Goal: Task Accomplishment & Management: Manage account settings

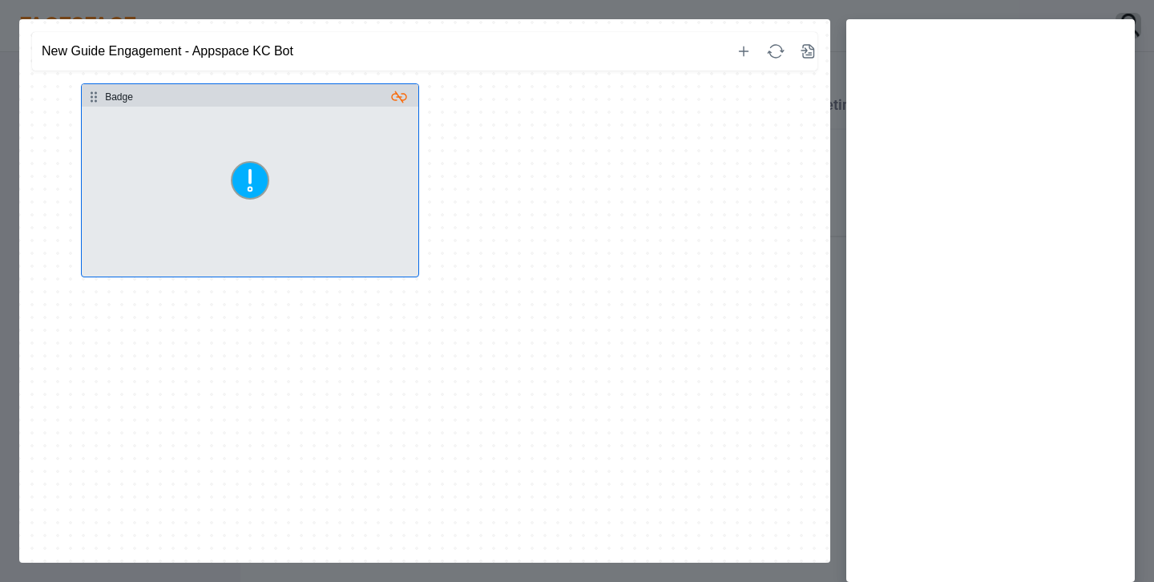
click at [292, 145] on button "Select step" at bounding box center [250, 192] width 336 height 170
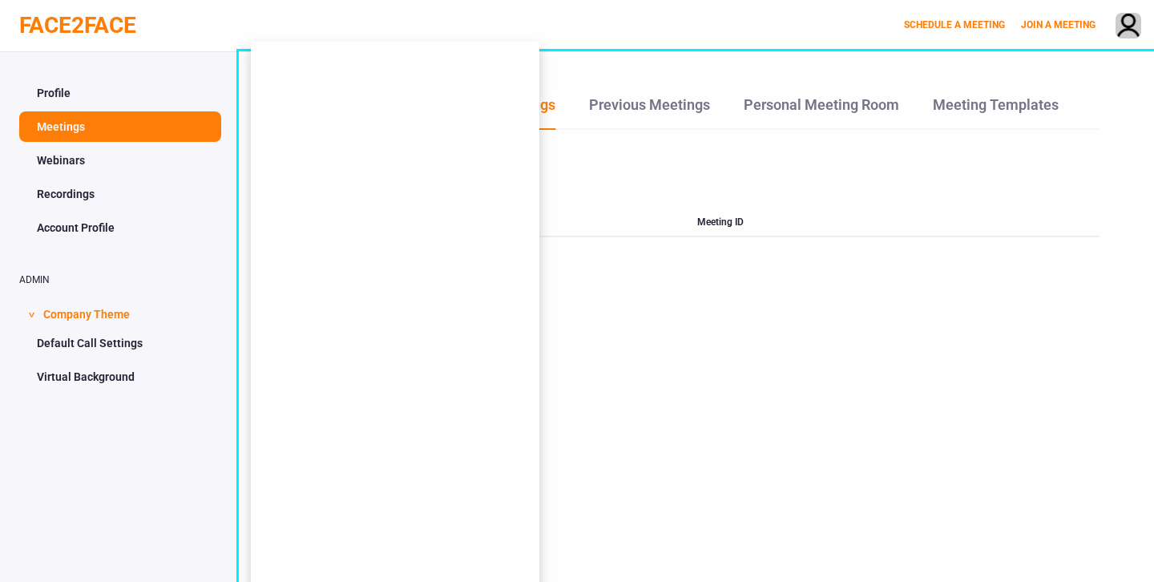
scroll to position [52, 0]
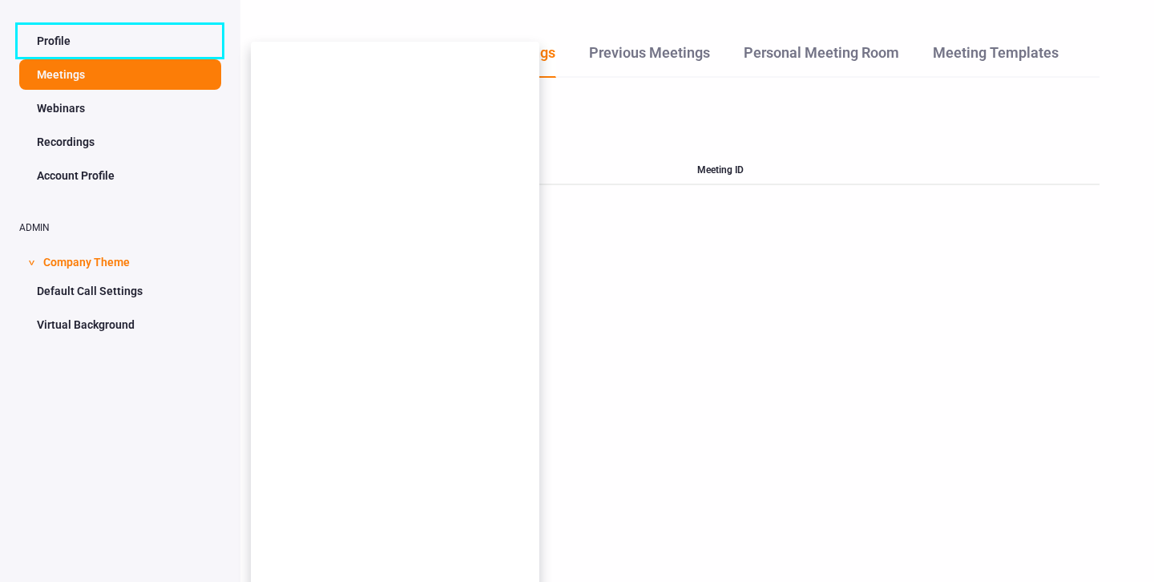
click at [80, 37] on link "Profile" at bounding box center [120, 41] width 202 height 30
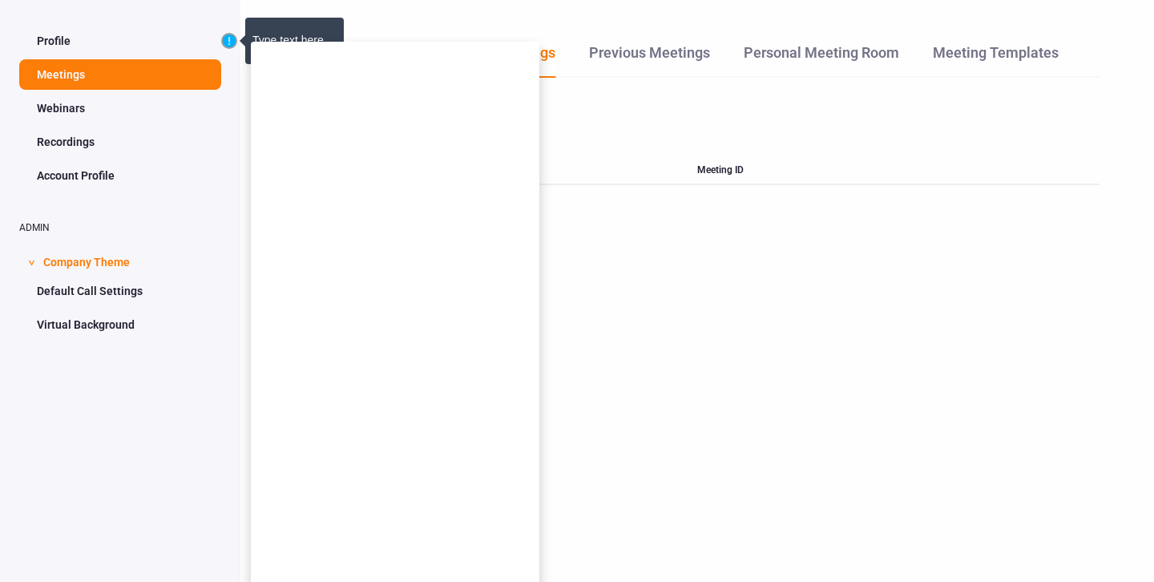
scroll to position [0, 0]
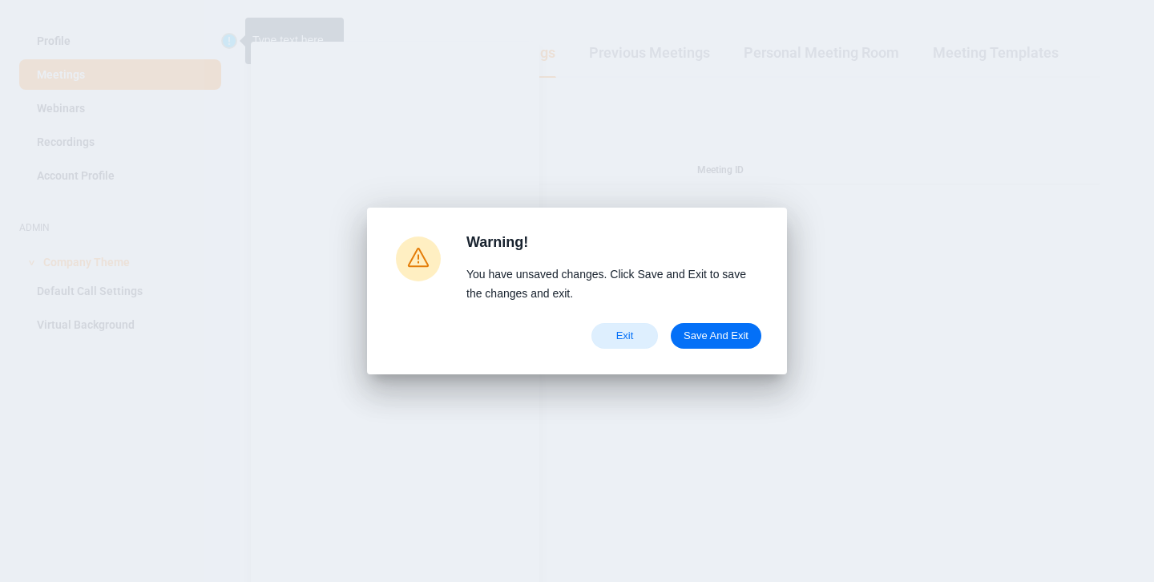
click at [635, 340] on span "Exit" at bounding box center [624, 335] width 39 height 13
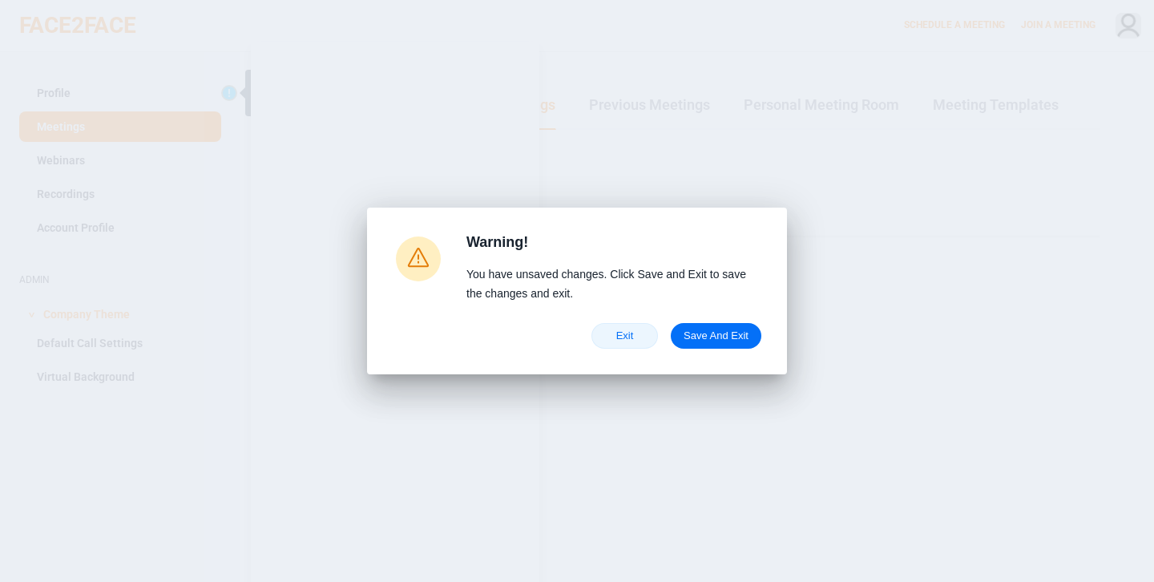
click at [618, 334] on span "Exit" at bounding box center [624, 335] width 39 height 13
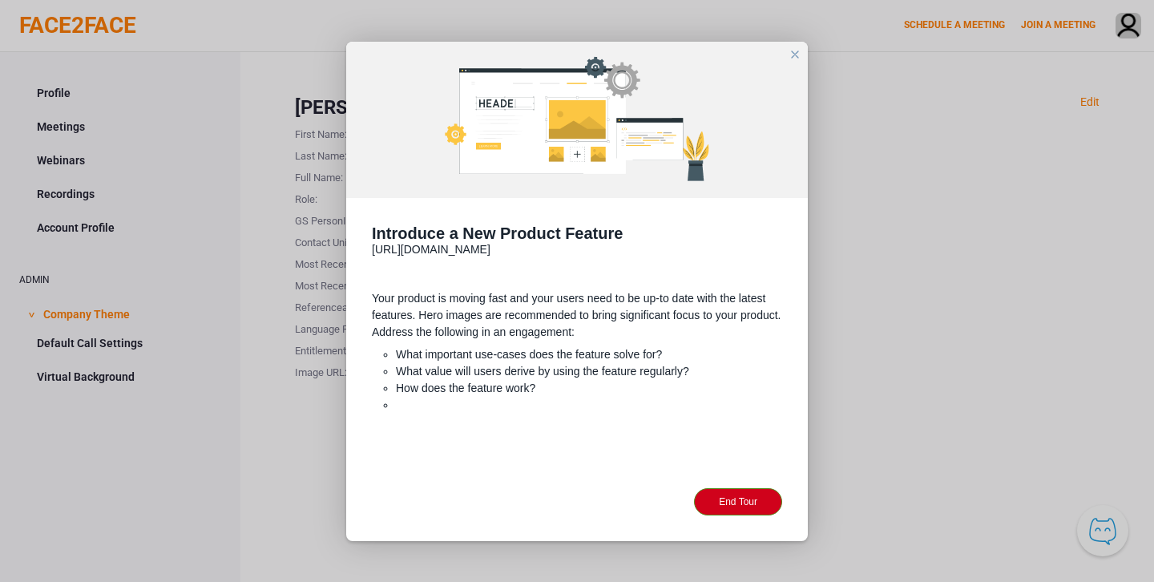
click at [792, 52] on div "close" at bounding box center [794, 54] width 13 height 13
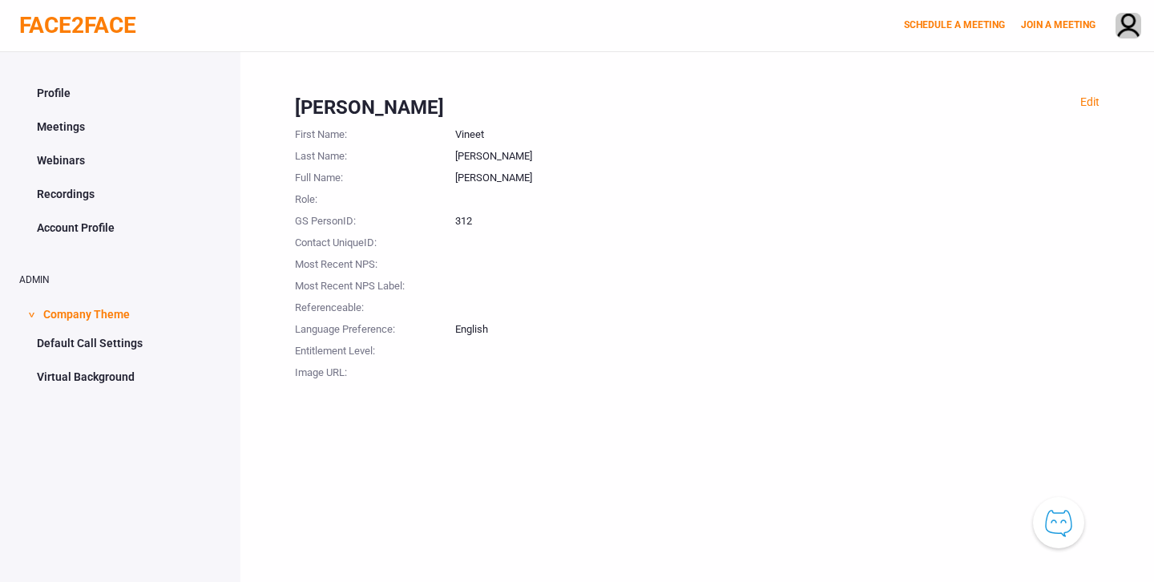
click at [1086, 442] on div "Edit Vineet Kakani First Name : Vineet Last Name : Kakani Full Name : Vineet Ka…" at bounding box center [696, 343] width 913 height 582
click at [71, 95] on link "Profile" at bounding box center [120, 93] width 202 height 30
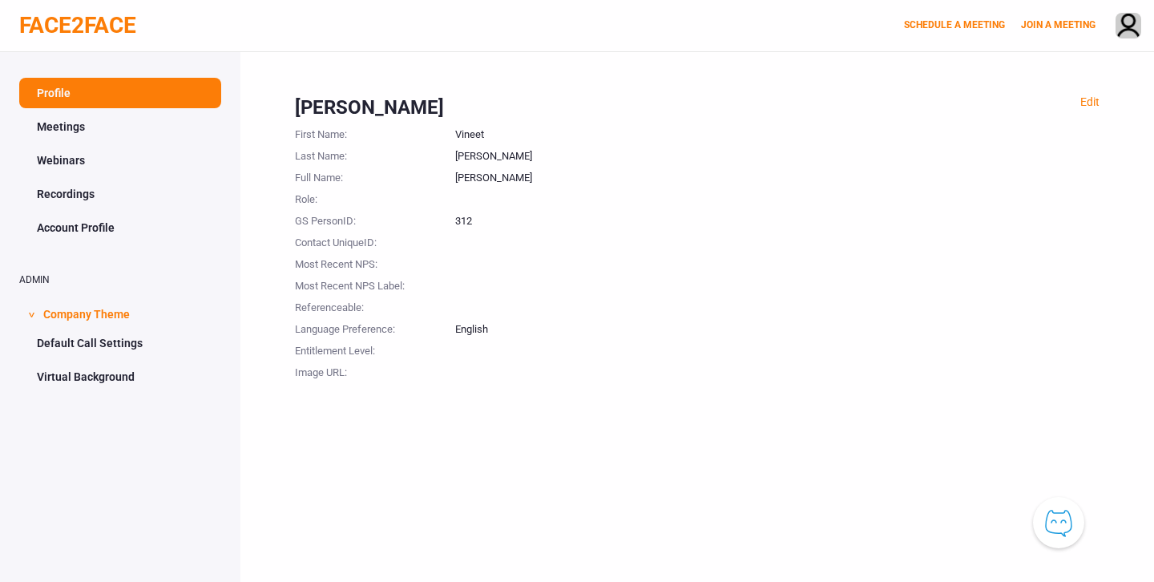
click at [79, 128] on link "Meetings" at bounding box center [120, 126] width 202 height 30
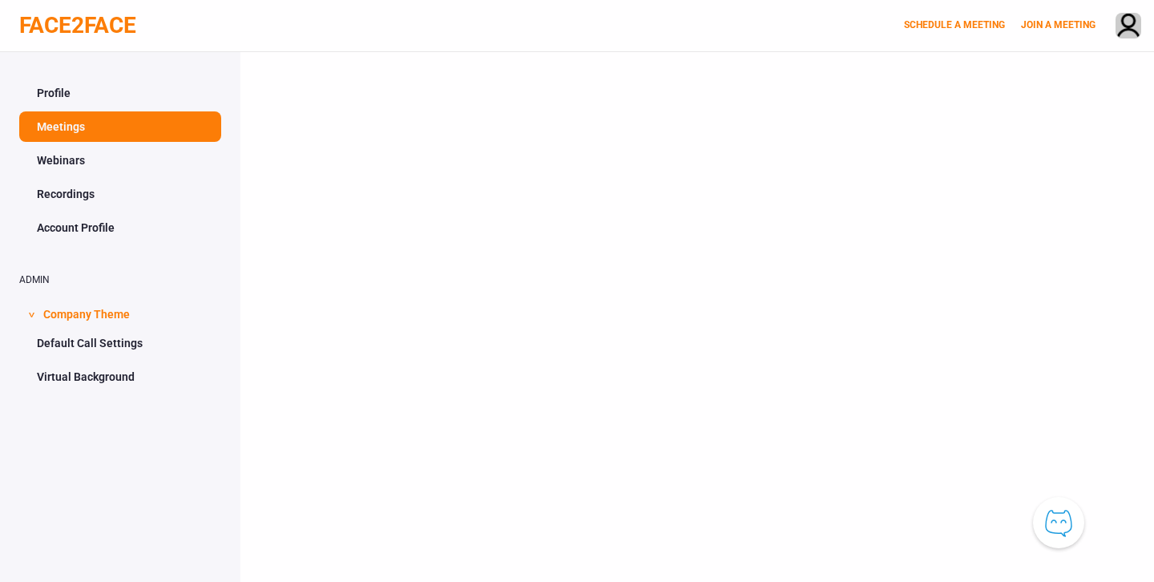
click at [80, 103] on link "Profile" at bounding box center [120, 93] width 202 height 30
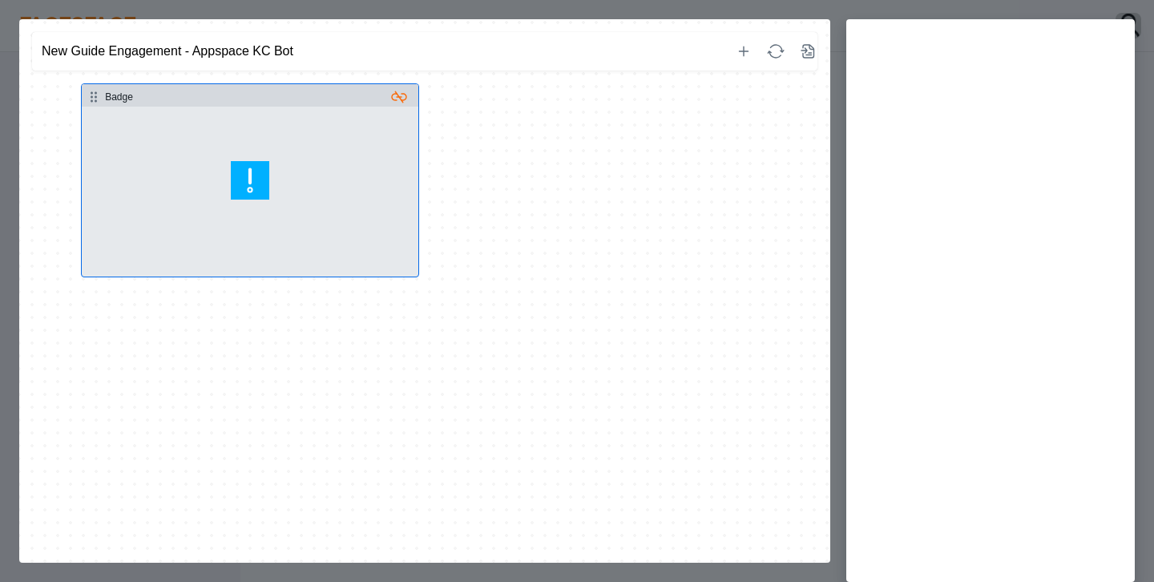
click at [261, 176] on icon "Badge" at bounding box center [250, 180] width 38 height 38
click at [317, 159] on button "Select step" at bounding box center [250, 192] width 336 height 170
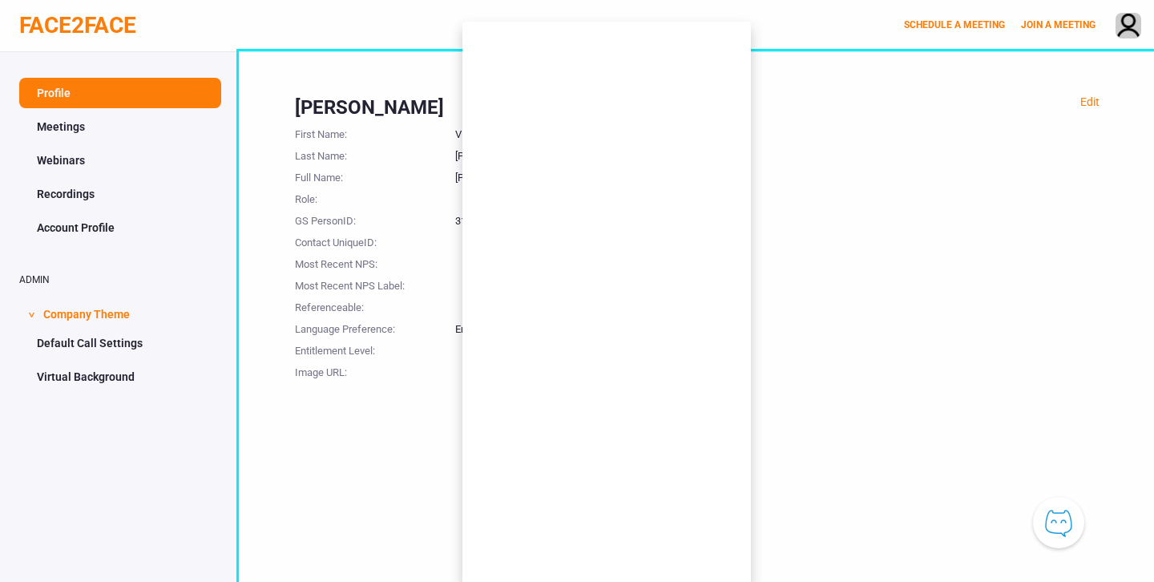
click at [1050, 526] on button "Knowledge Center Bot, also known as KC Bot is an onboarding assistant that allo…" at bounding box center [1058, 522] width 51 height 51
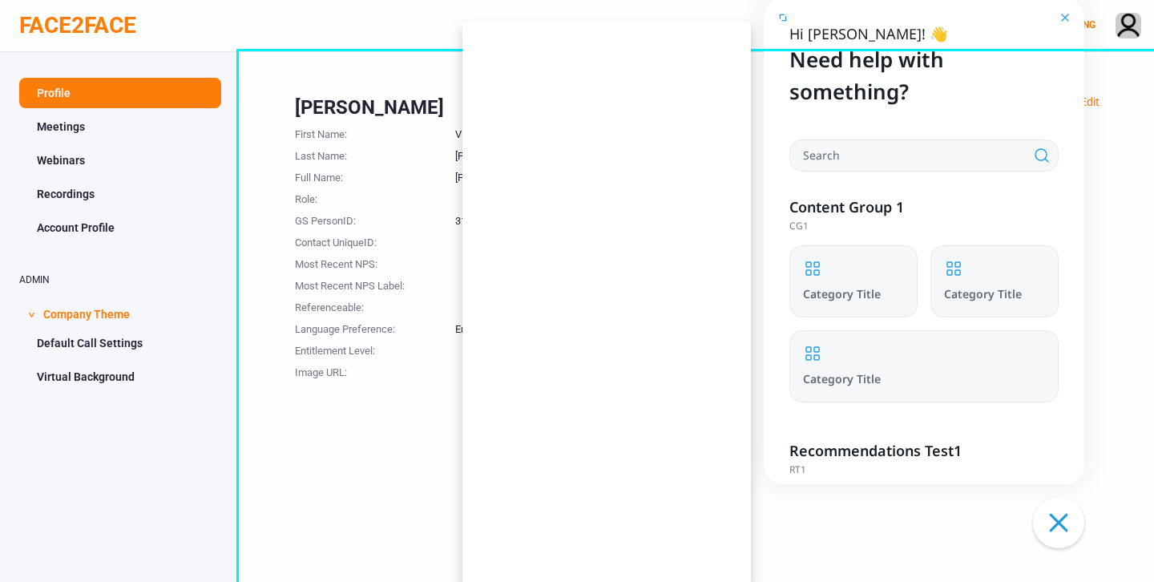
click at [1057, 524] on button "Click to close the Knowledge Center Bot window." at bounding box center [1058, 522] width 51 height 51
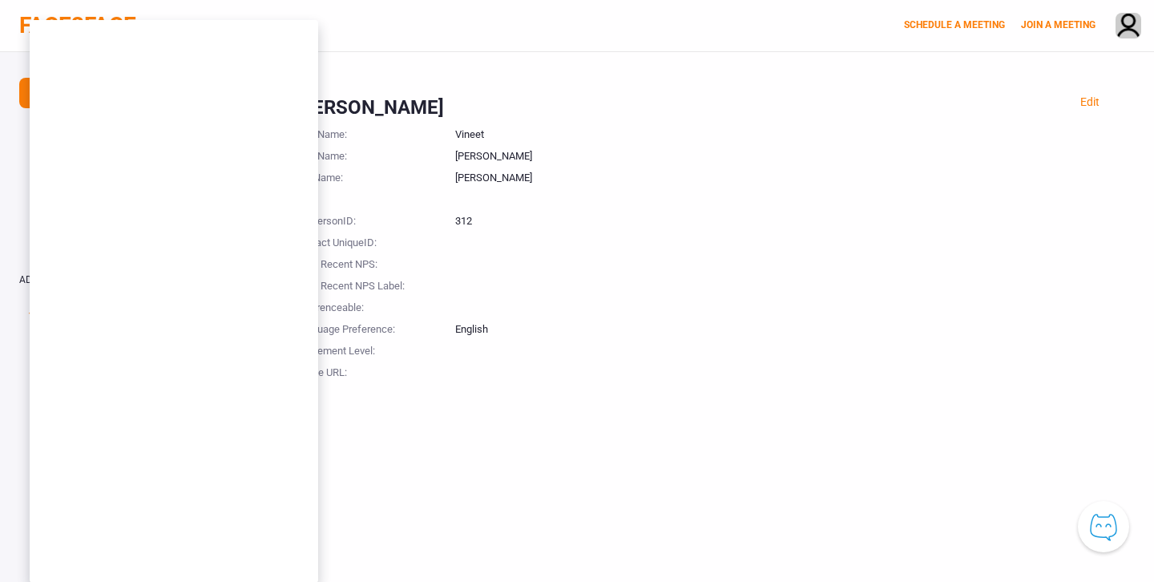
click at [975, 529] on div "Edit [PERSON_NAME] First Name : [PERSON_NAME] Last Name : [PERSON_NAME] Full Na…" at bounding box center [696, 343] width 913 height 582
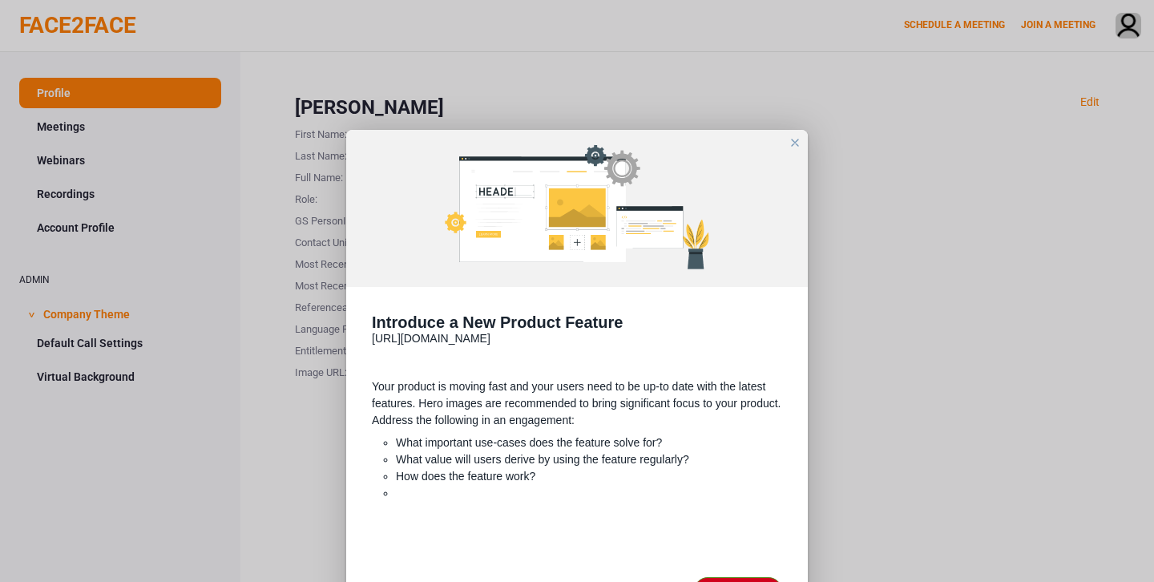
click at [798, 143] on div "close" at bounding box center [794, 142] width 13 height 13
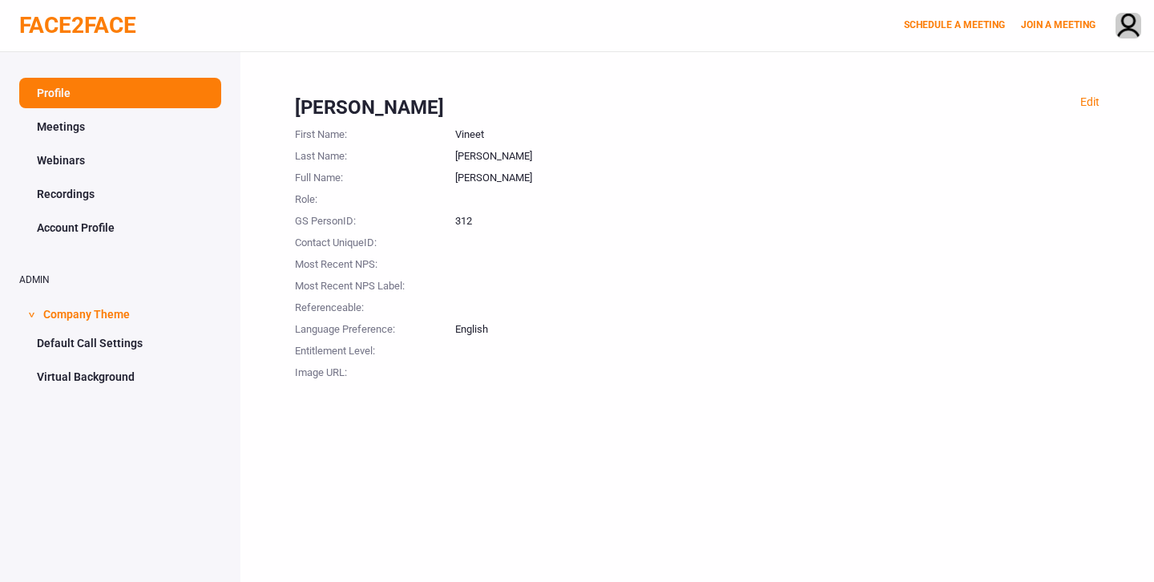
click at [840, 357] on div at bounding box center [777, 348] width 644 height 22
click at [80, 124] on link "Meetings" at bounding box center [120, 126] width 202 height 30
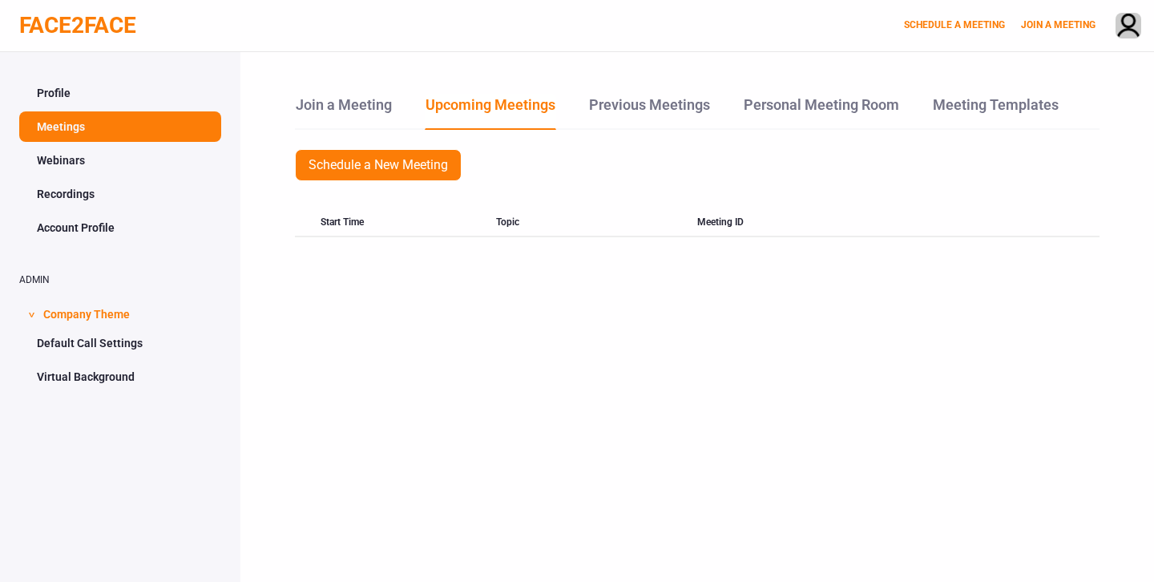
click at [80, 157] on link "Webinars" at bounding box center [120, 160] width 202 height 30
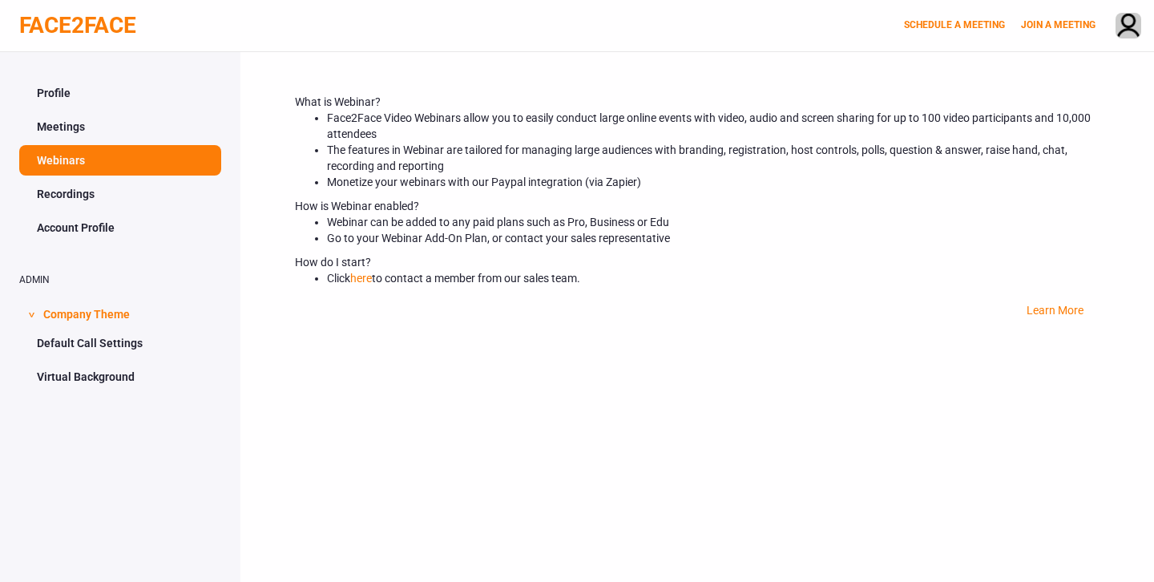
click at [84, 95] on link "Profile" at bounding box center [120, 93] width 202 height 30
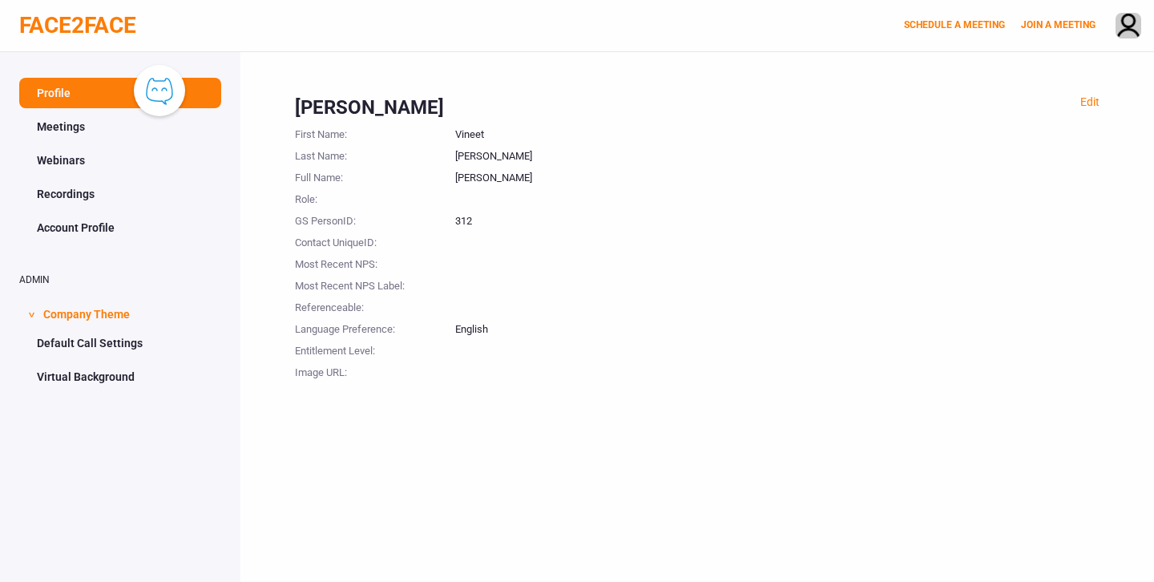
click at [159, 95] on button "Knowledge Center Bot, also known as KC Bot is an onboarding assistant that allo…" at bounding box center [159, 90] width 51 height 51
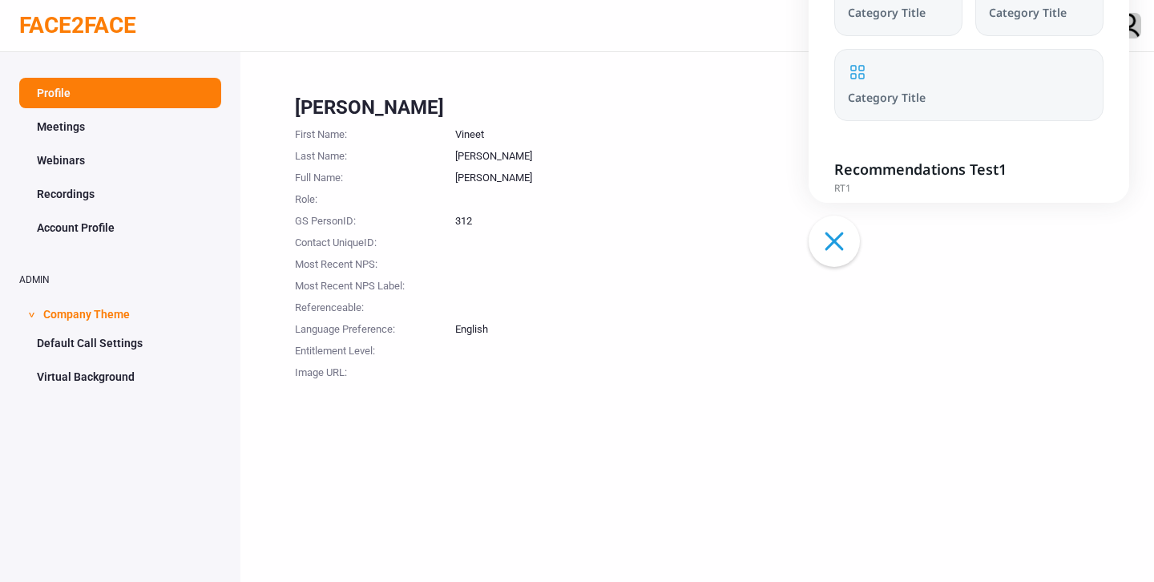
drag, startPoint x: 165, startPoint y: 72, endPoint x: 975, endPoint y: 366, distance: 861.7
click at [860, 267] on button "Click to close the Knowledge Center Bot window." at bounding box center [833, 241] width 51 height 51
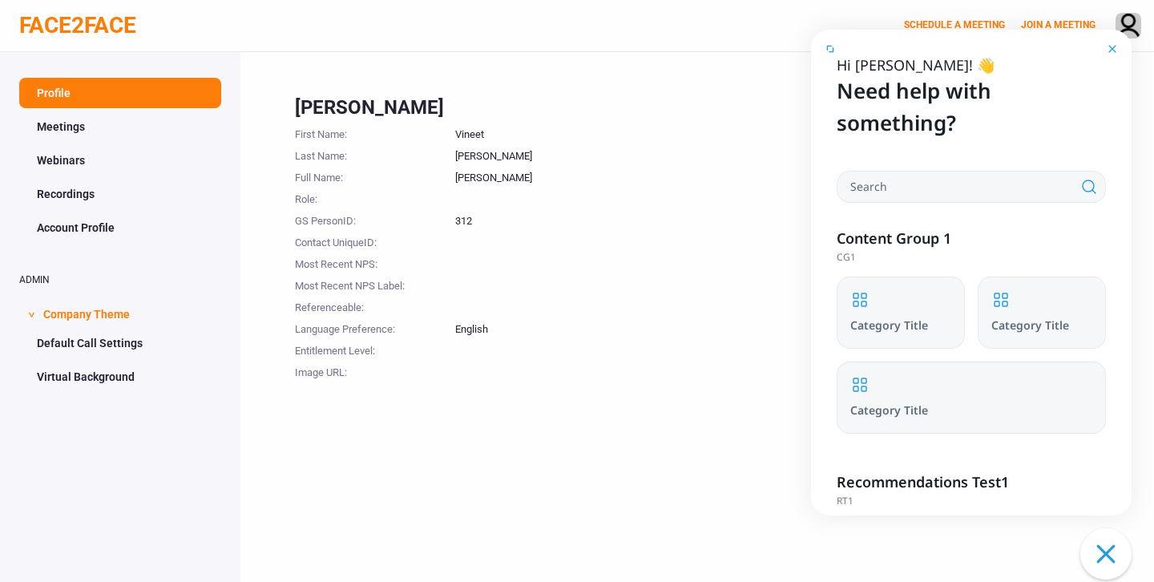
drag, startPoint x: 975, startPoint y: 366, endPoint x: 1111, endPoint y: 535, distance: 217.1
click at [1111, 535] on button "Click to close the Knowledge Center Bot window." at bounding box center [1105, 553] width 51 height 51
click at [1110, 545] on button "Click to close the Knowledge Center Bot window." at bounding box center [1105, 553] width 51 height 51
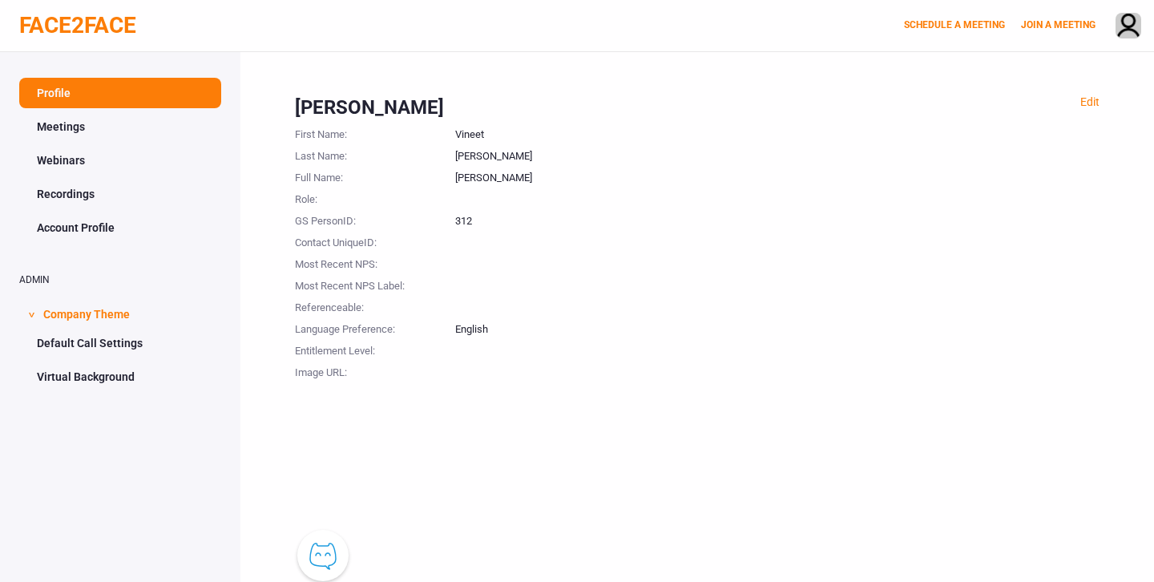
click at [318, 426] on div "Edit [PERSON_NAME] First Name : [PERSON_NAME] Last Name : [PERSON_NAME] Full Na…" at bounding box center [696, 343] width 913 height 582
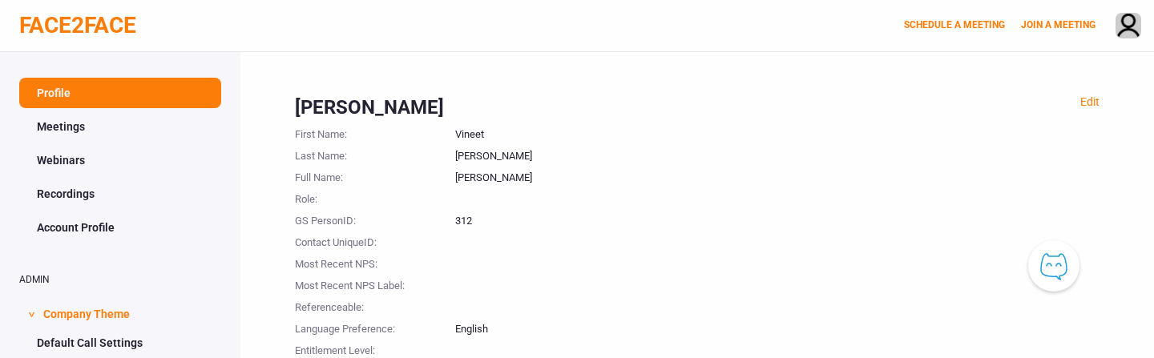
click at [1051, 240] on button "Knowledge Center Bot, also known as KC Bot is an onboarding assistant that allo…" at bounding box center [1053, 265] width 51 height 51
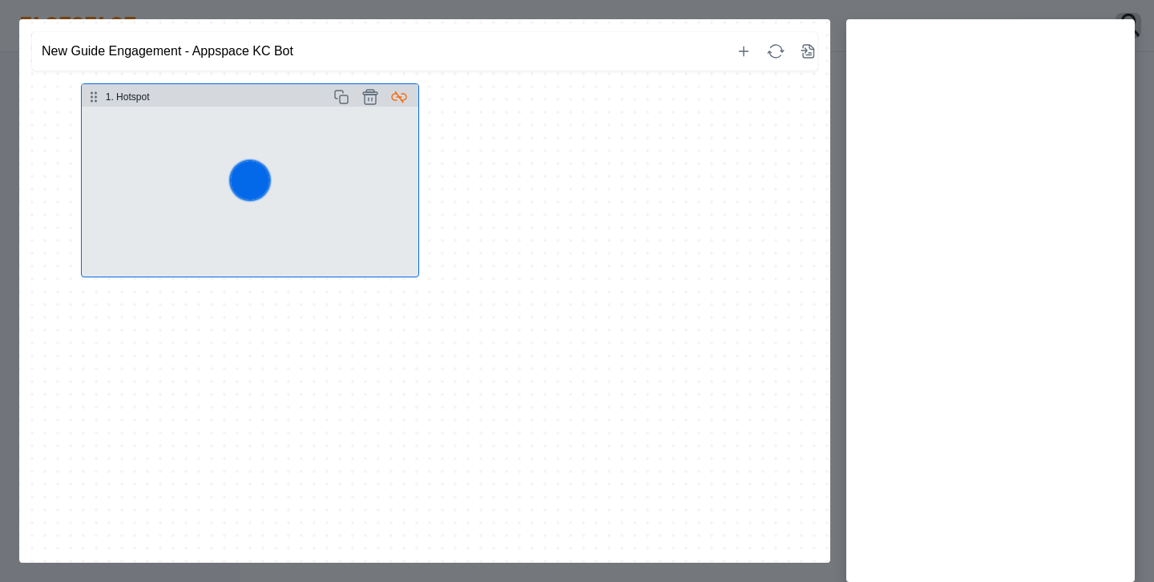
click at [356, 159] on button "Select step" at bounding box center [250, 192] width 336 height 170
click at [348, 193] on button "Select step" at bounding box center [250, 192] width 336 height 170
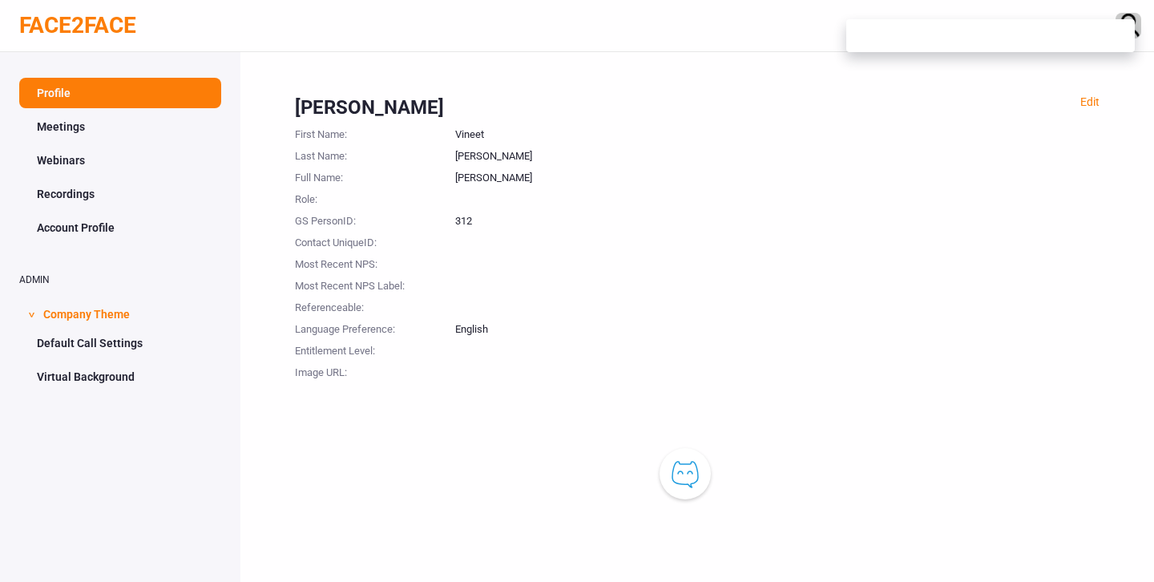
click at [1127, 457] on div "Edit Vineet Kakani First Name : Vineet Last Name : Kakani Full Name : Vineet Ka…" at bounding box center [696, 343] width 913 height 582
drag, startPoint x: 682, startPoint y: 469, endPoint x: 1074, endPoint y: 508, distance: 393.7
click at [1074, 508] on button "Knowledge Center Bot, also known as KC Bot is an onboarding assistant that allo…" at bounding box center [1074, 513] width 51 height 51
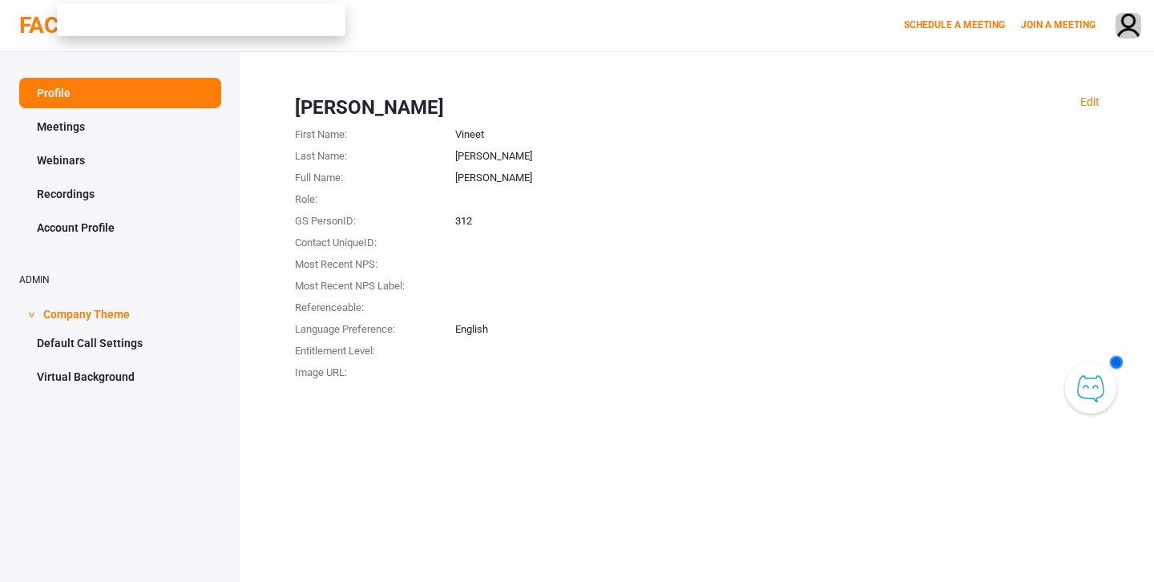
click at [1117, 543] on div "Edit Vineet Kakani First Name : Vineet Last Name : Kakani Full Name : Vineet Ka…" at bounding box center [696, 343] width 913 height 582
click at [1118, 361] on span at bounding box center [1116, 362] width 10 height 10
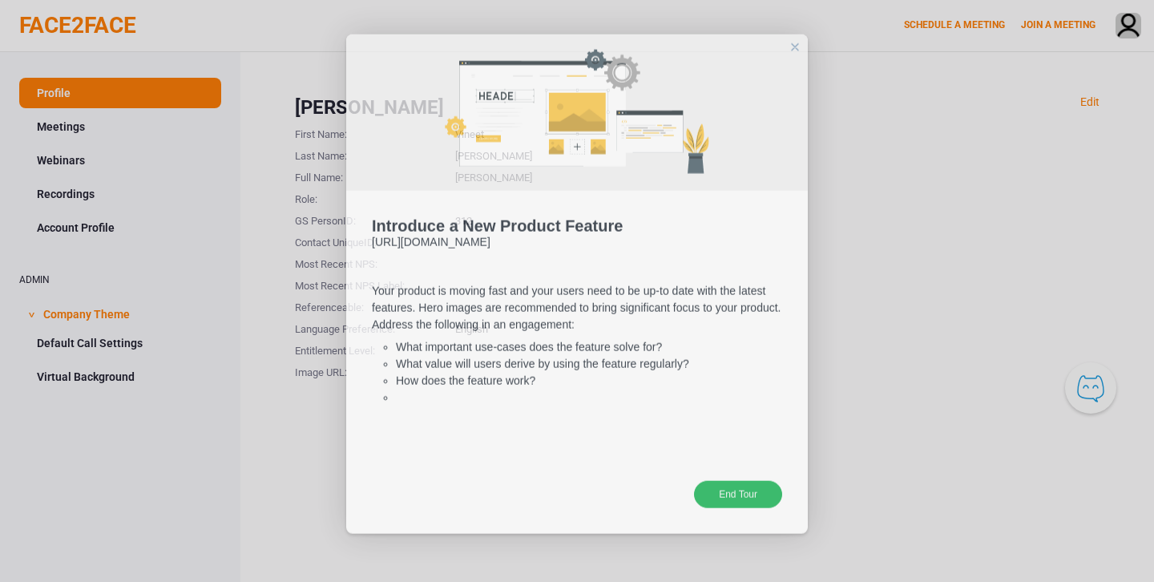
click at [768, 357] on div "End Tour" at bounding box center [738, 501] width 88 height 27
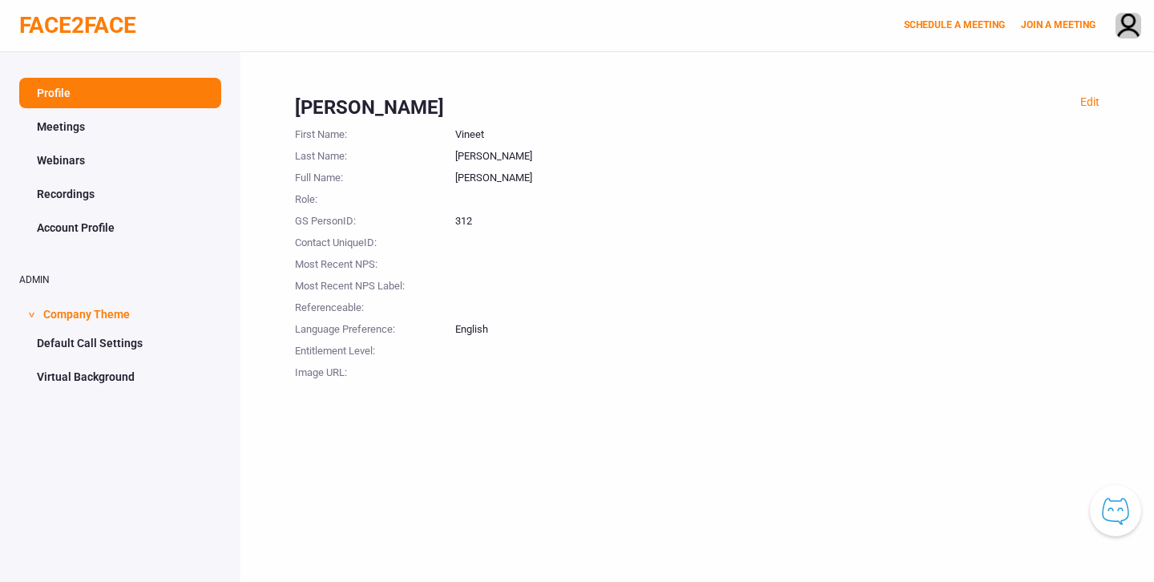
drag, startPoint x: 1099, startPoint y: 387, endPoint x: 1124, endPoint y: 507, distance: 122.7
click at [1124, 509] on button "Knowledge Center Bot, also known as KC Bot is an onboarding assistant that allo…" at bounding box center [1115, 510] width 51 height 51
click at [1131, 23] on img at bounding box center [1128, 27] width 24 height 26
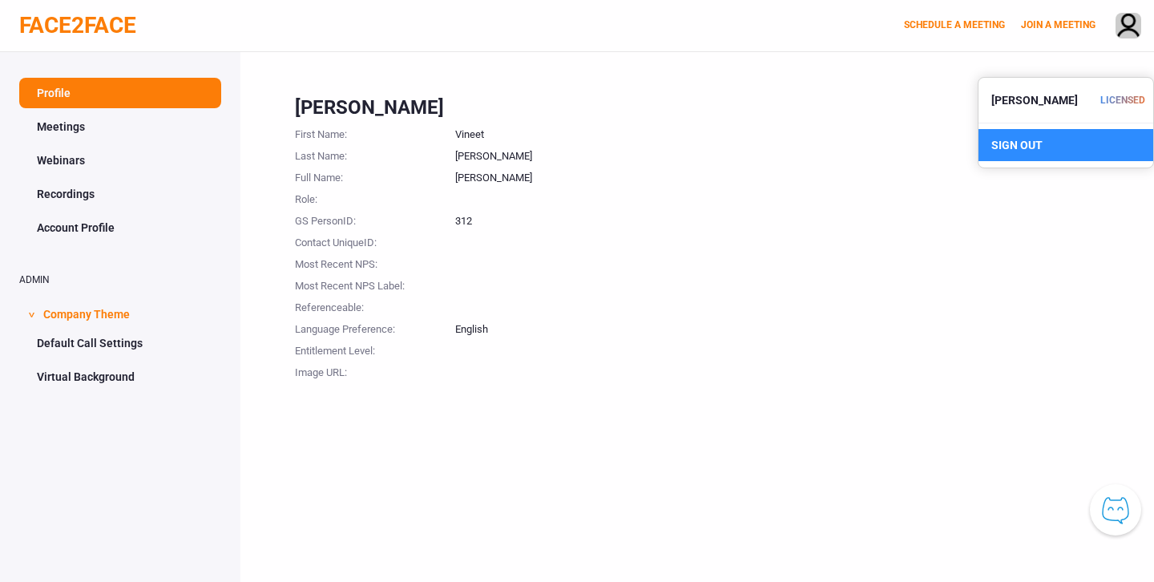
click at [1037, 139] on div "SIGN OUT" at bounding box center [1065, 145] width 175 height 32
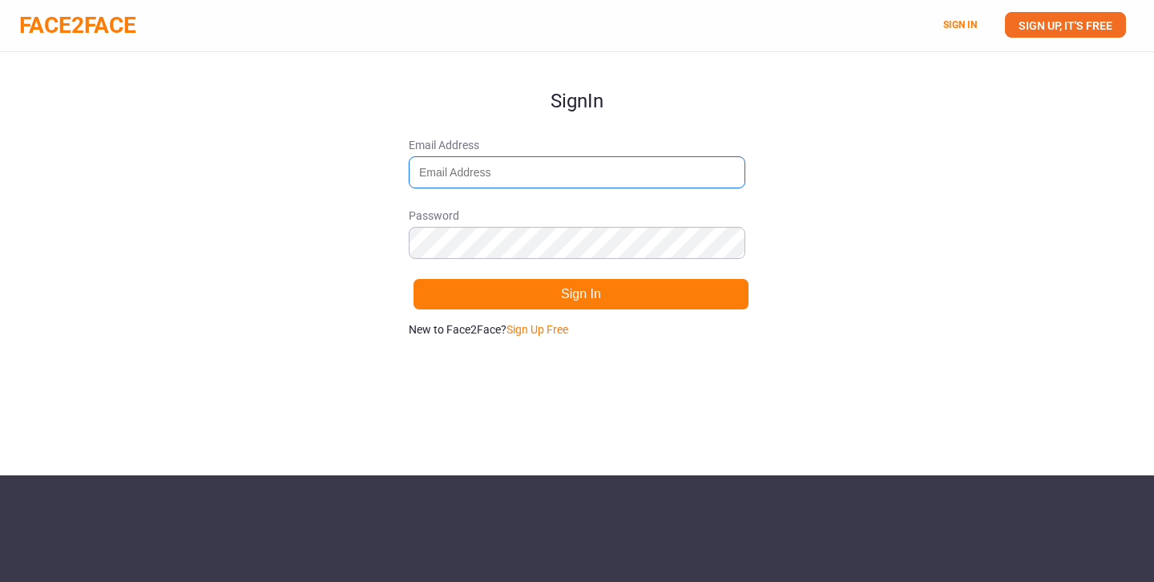
click at [644, 178] on input "Email Address" at bounding box center [577, 172] width 336 height 32
type input "vineetkakani@gmail.com"
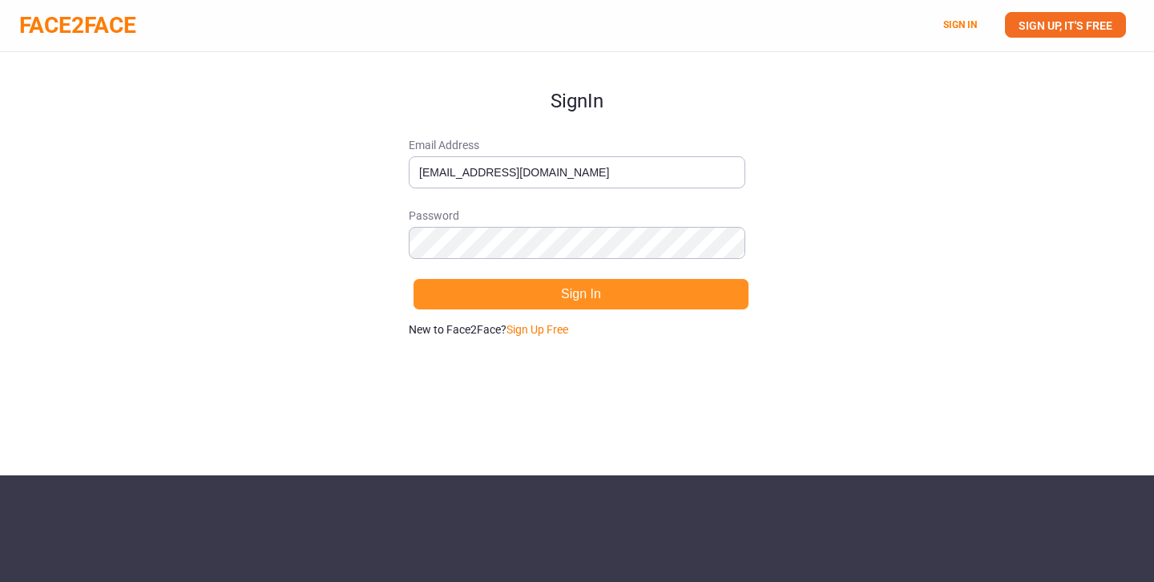
click at [628, 295] on button "Sign In" at bounding box center [581, 294] width 336 height 32
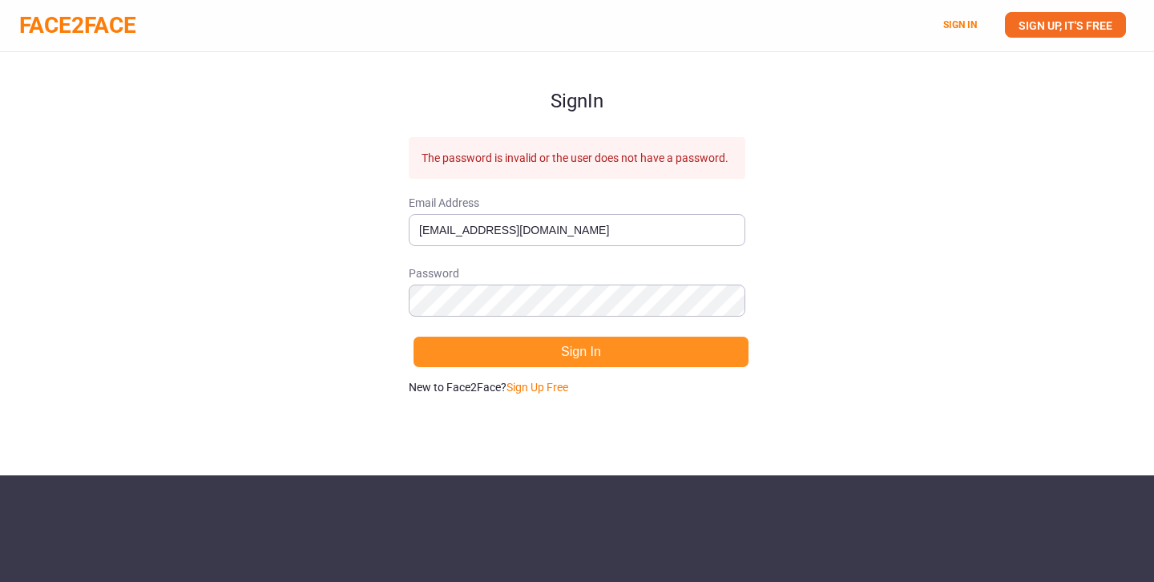
click at [626, 356] on button "Sign In" at bounding box center [581, 352] width 336 height 32
click at [580, 349] on button "Sign In" at bounding box center [581, 352] width 336 height 32
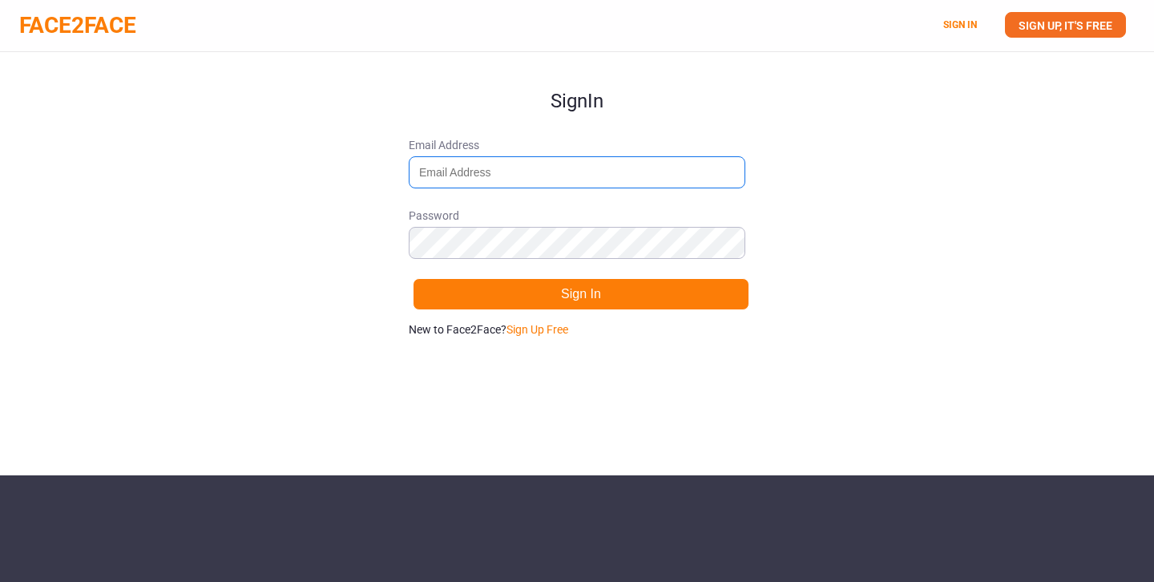
click at [473, 167] on input "Email Address" at bounding box center [577, 172] width 336 height 32
type input "vineetkakani@gmail.com"
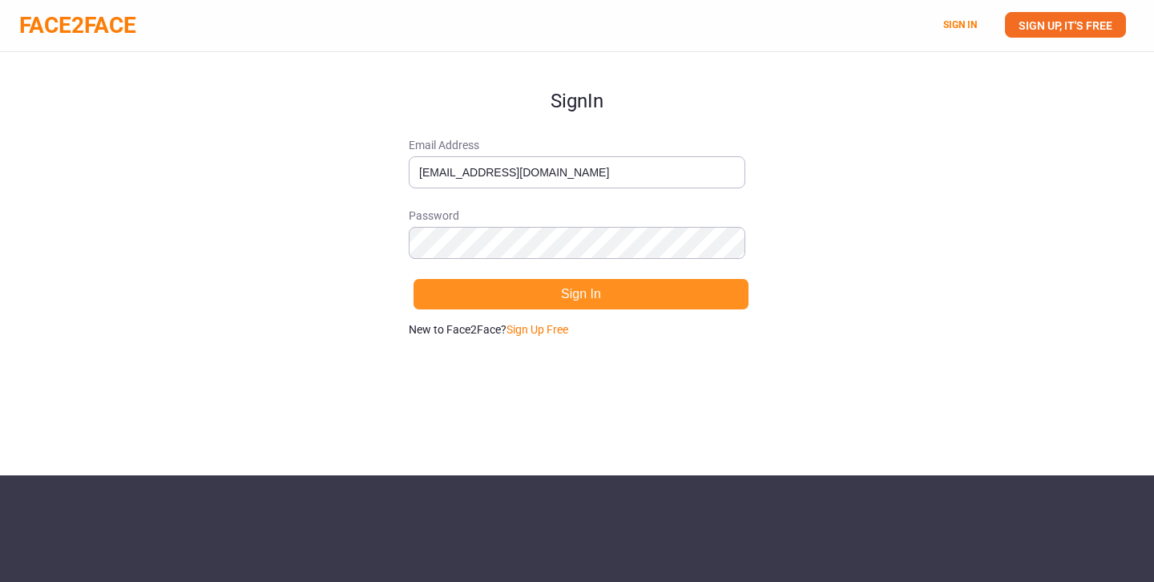
click at [585, 296] on button "Sign In" at bounding box center [581, 294] width 336 height 32
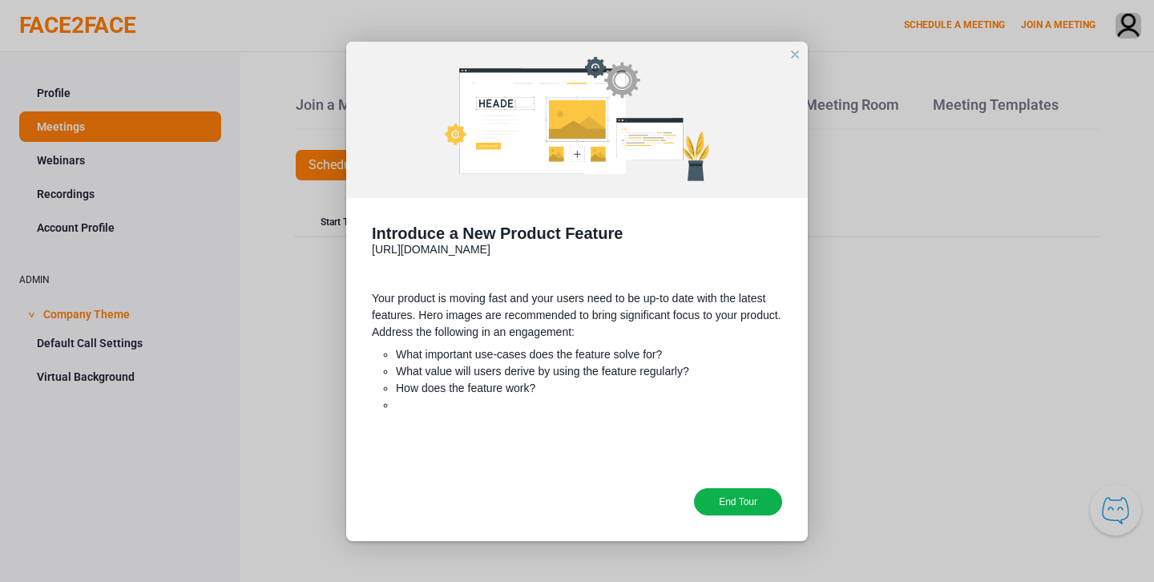
click at [727, 498] on div "End Tour" at bounding box center [738, 501] width 88 height 27
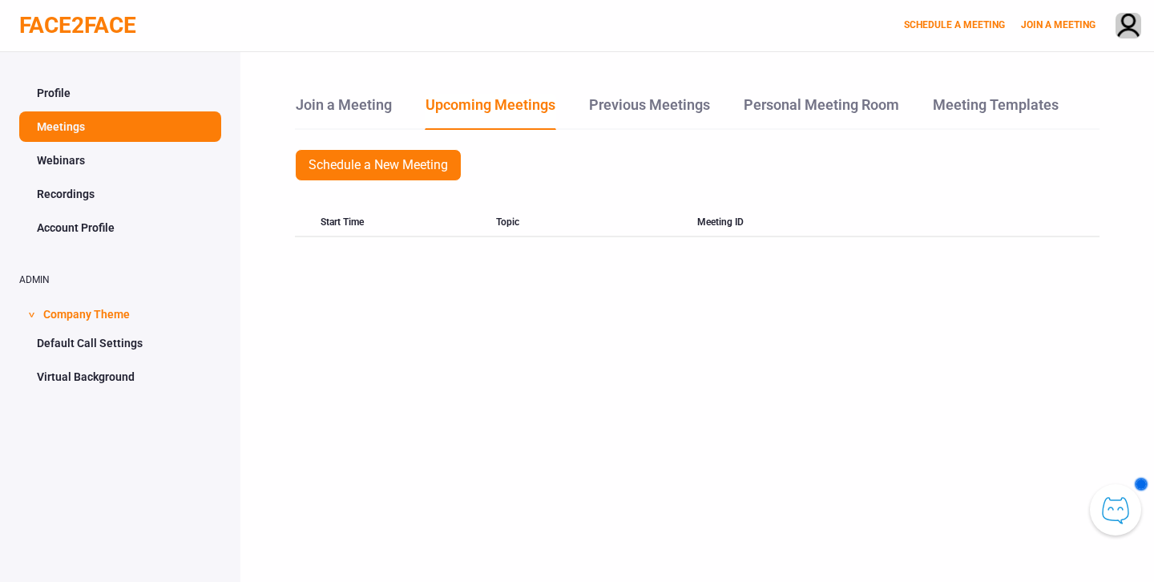
click at [1143, 486] on span at bounding box center [1141, 484] width 10 height 10
click at [1142, 357] on span at bounding box center [1141, 484] width 10 height 10
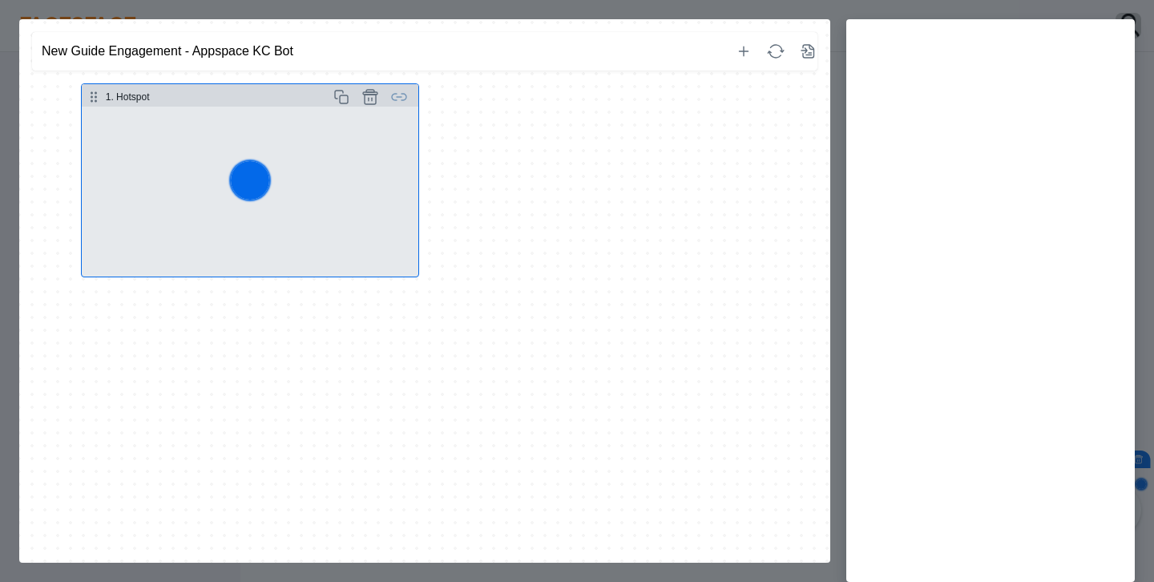
click at [350, 168] on button "Select step" at bounding box center [250, 192] width 336 height 170
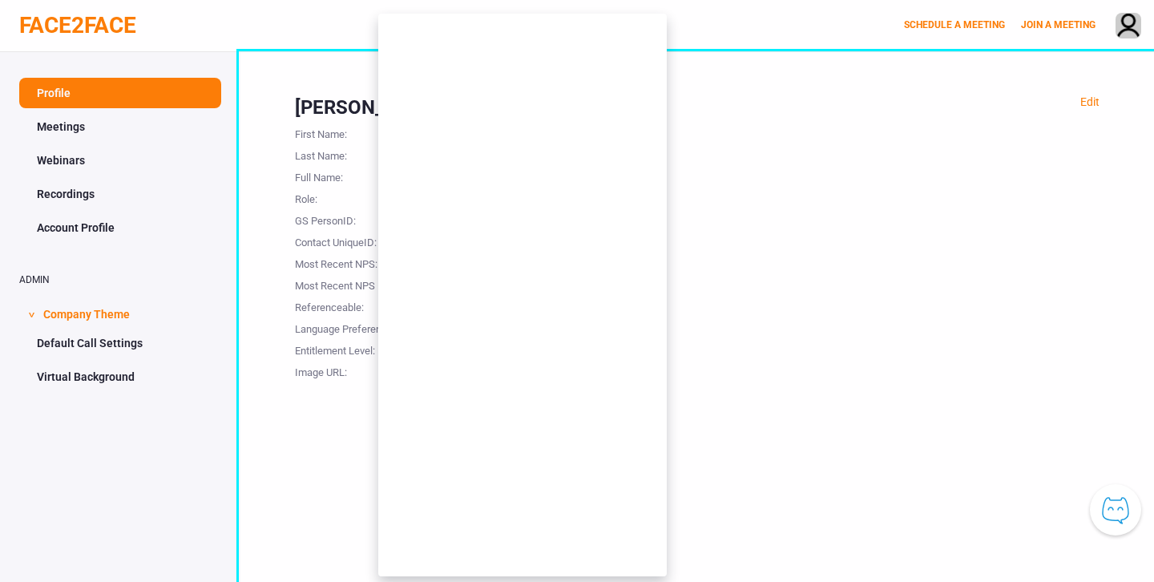
click at [1098, 518] on button "Knowledge Center Bot, also known as KC Bot is an onboarding assistant that allo…" at bounding box center [1115, 509] width 51 height 51
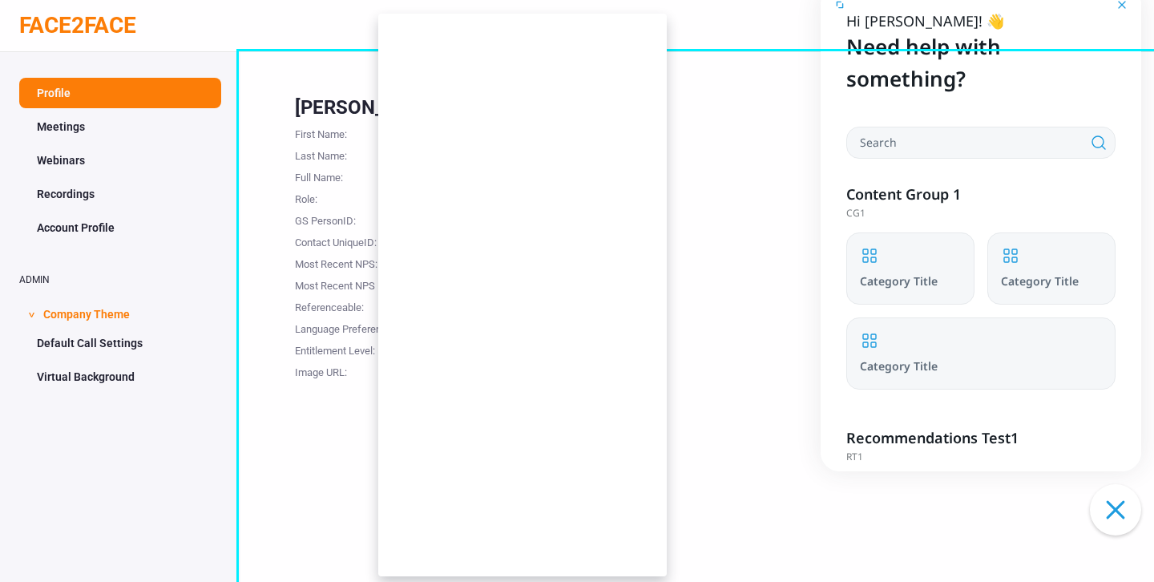
click at [1116, 510] on button "Click to close the Knowledge Center Bot window." at bounding box center [1115, 509] width 51 height 51
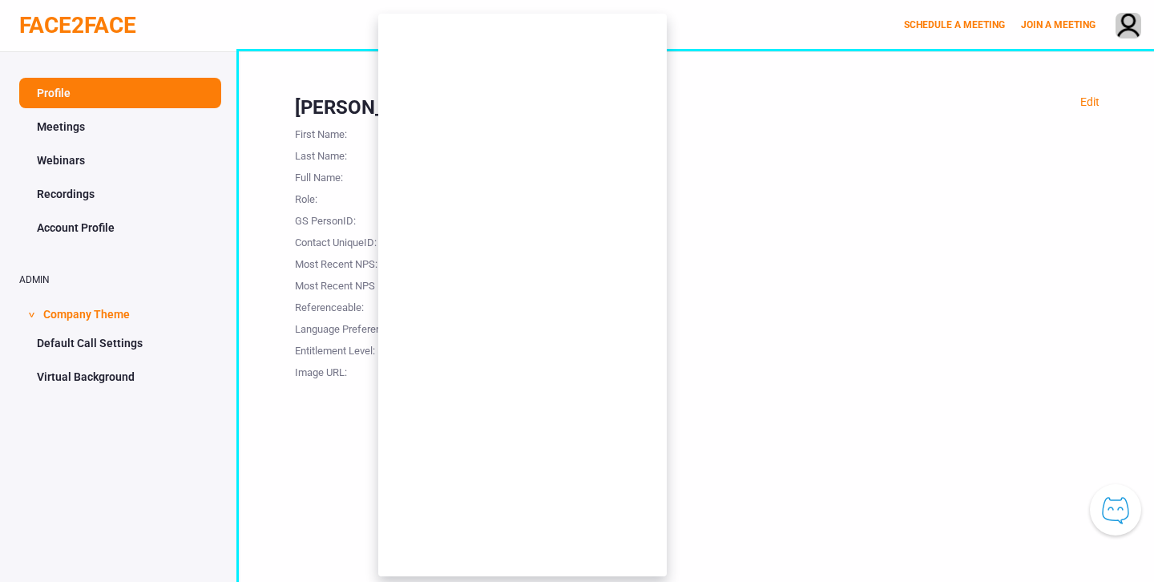
click at [1094, 528] on button "Knowledge Center Bot, also known as KC Bot is an onboarding assistant that allo…" at bounding box center [1115, 509] width 51 height 51
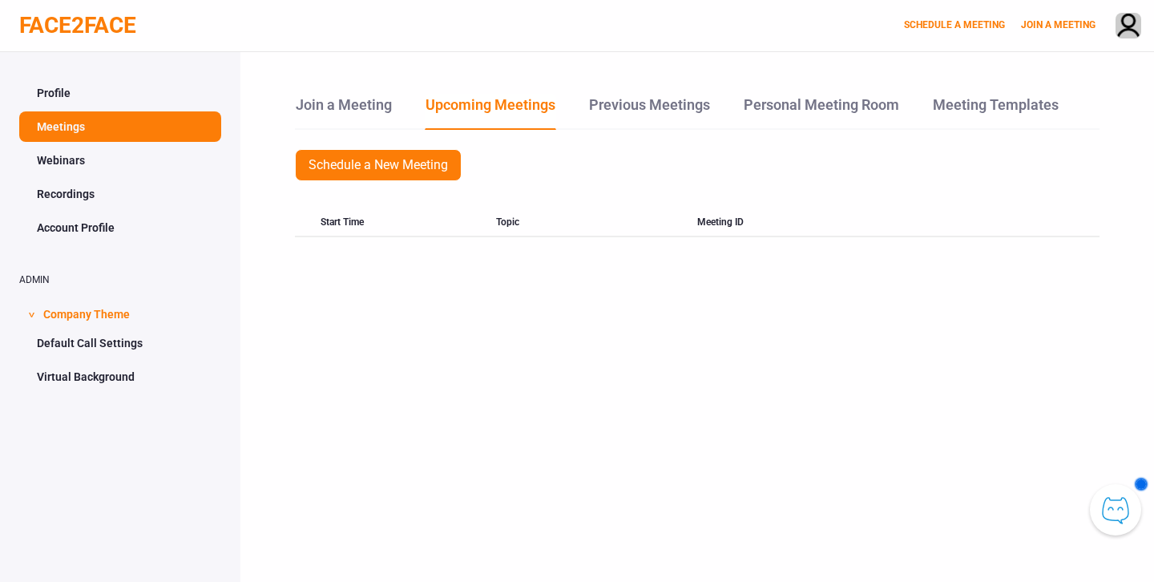
click at [1143, 357] on span at bounding box center [1141, 484] width 10 height 10
